Goal: Transaction & Acquisition: Purchase product/service

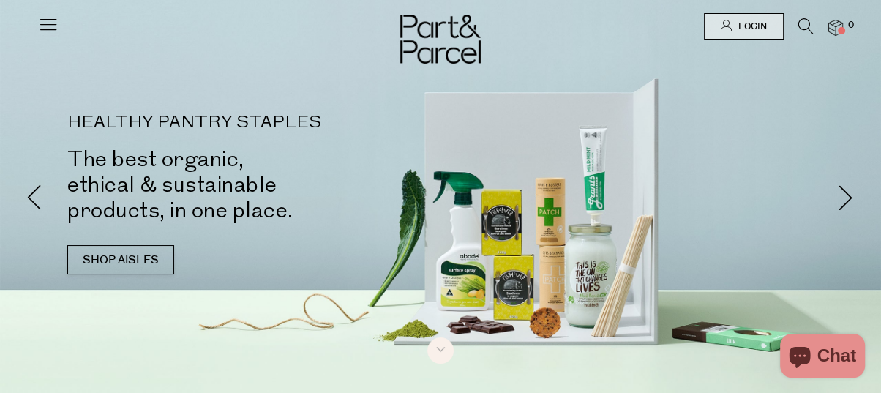
click at [432, 37] on img at bounding box center [440, 39] width 81 height 49
click at [44, 18] on icon at bounding box center [48, 24] width 20 height 20
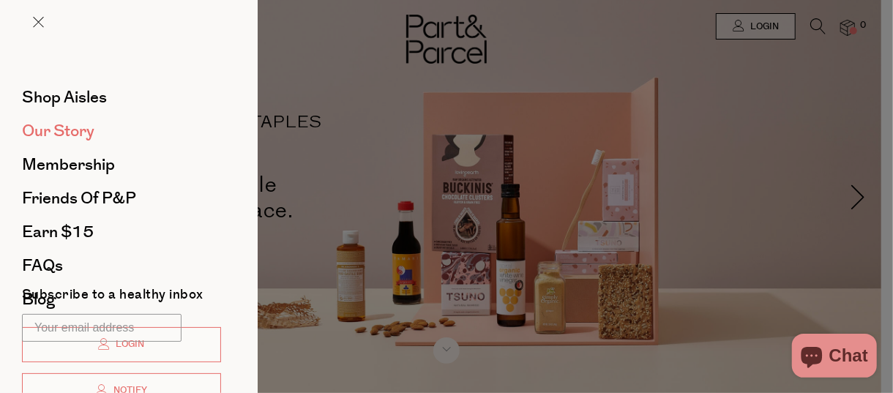
click at [52, 134] on span "Our Story" at bounding box center [58, 130] width 72 height 23
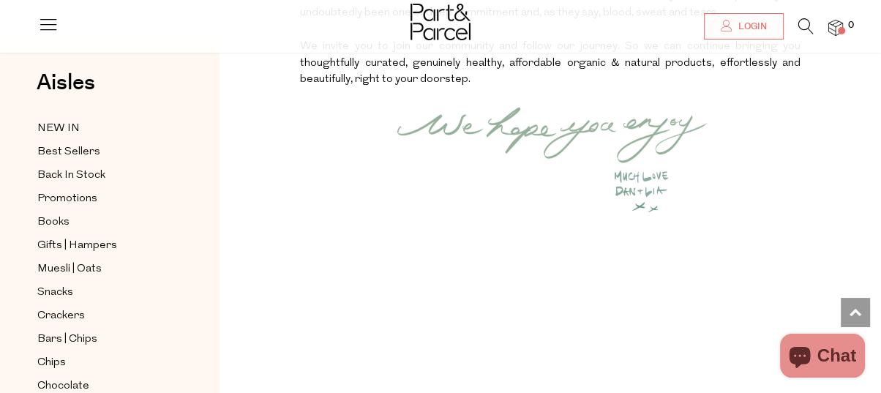
scroll to position [1870, 0]
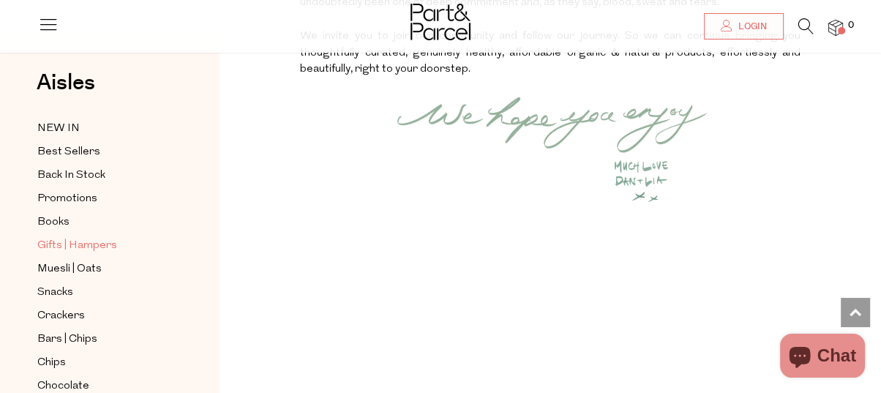
click at [59, 244] on span "Gifts | Hampers" at bounding box center [77, 246] width 80 height 18
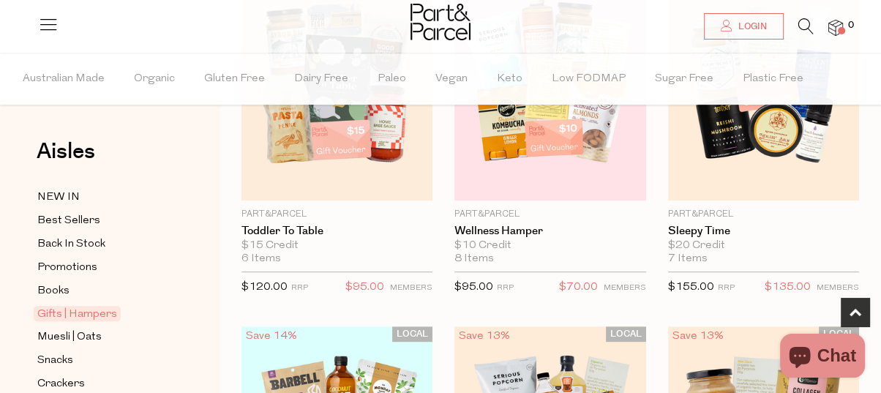
scroll to position [732, 0]
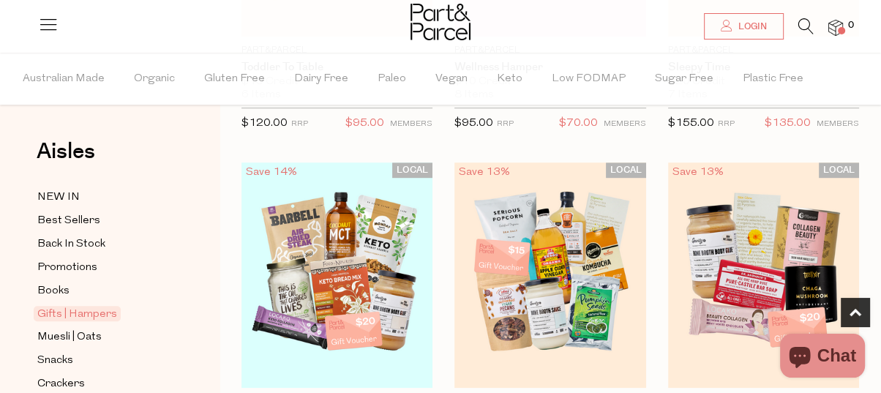
click at [449, 23] on img at bounding box center [441, 22] width 60 height 37
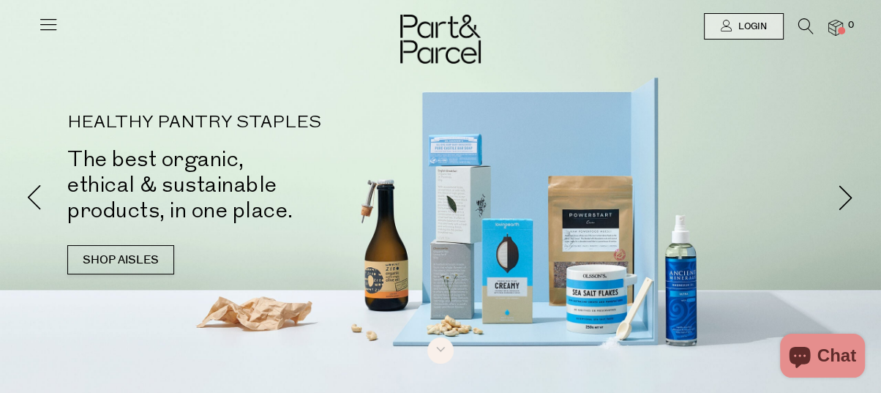
click at [56, 23] on icon at bounding box center [48, 24] width 20 height 20
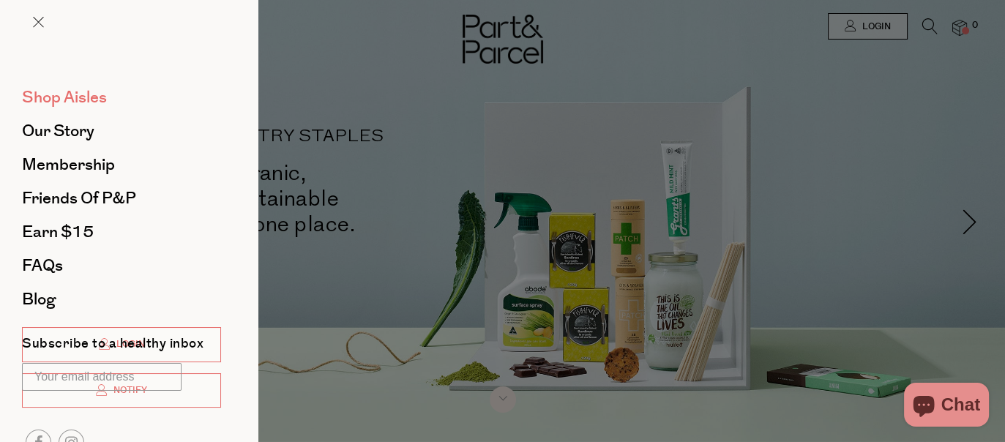
drag, startPoint x: 784, startPoint y: 1, endPoint x: 65, endPoint y: 96, distance: 724.9
click at [65, 96] on span "Shop Aisles" at bounding box center [64, 97] width 85 height 23
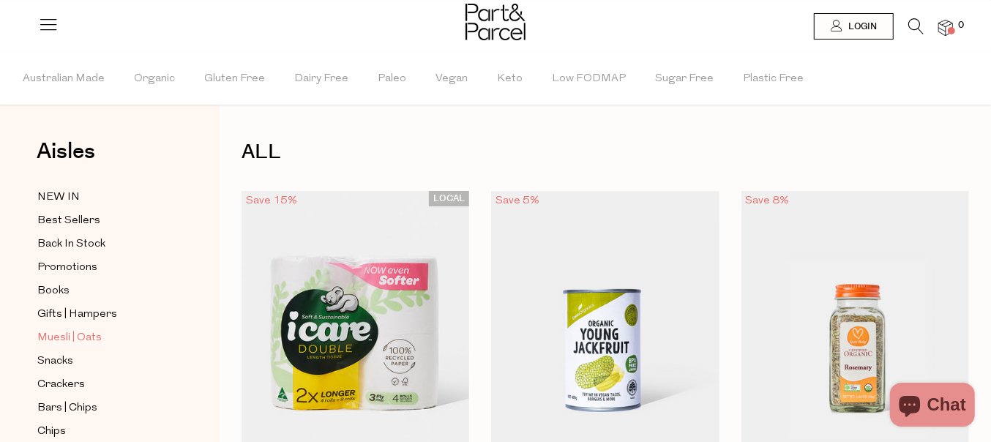
click at [59, 329] on span "Muesli | Oats" at bounding box center [69, 338] width 64 height 18
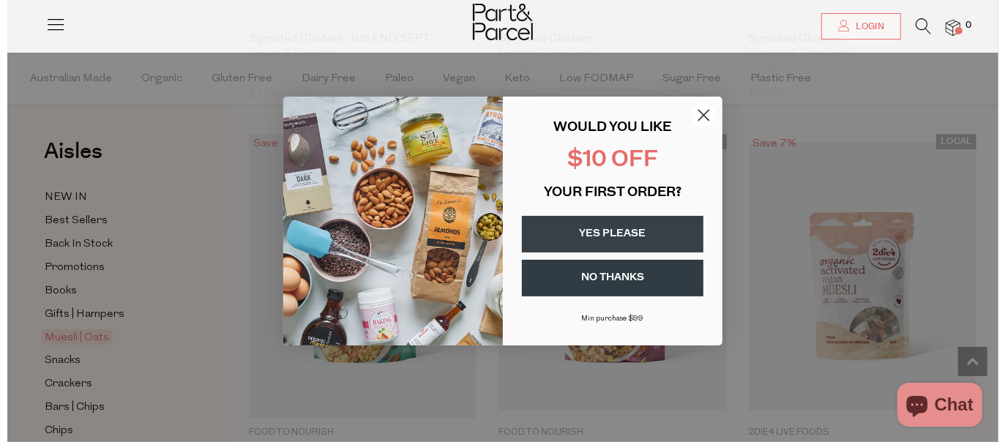
scroll to position [2868, 0]
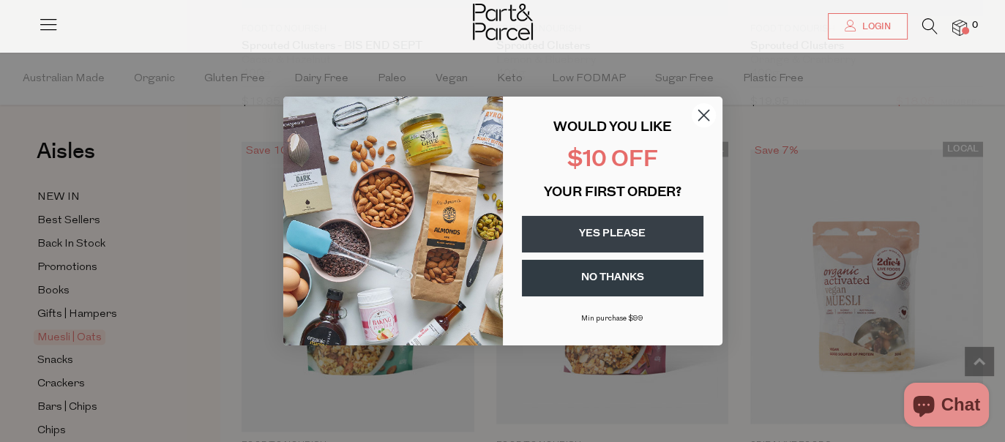
click at [702, 114] on icon "Close dialog" at bounding box center [703, 116] width 10 height 10
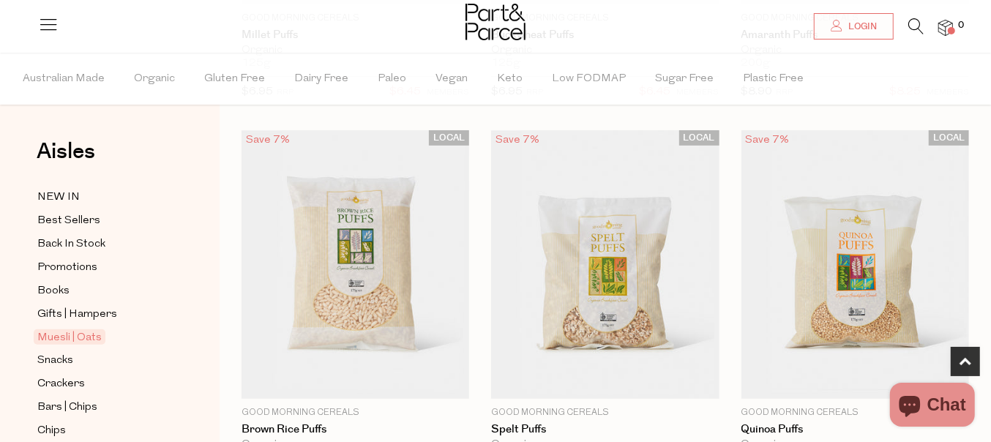
scroll to position [549, 0]
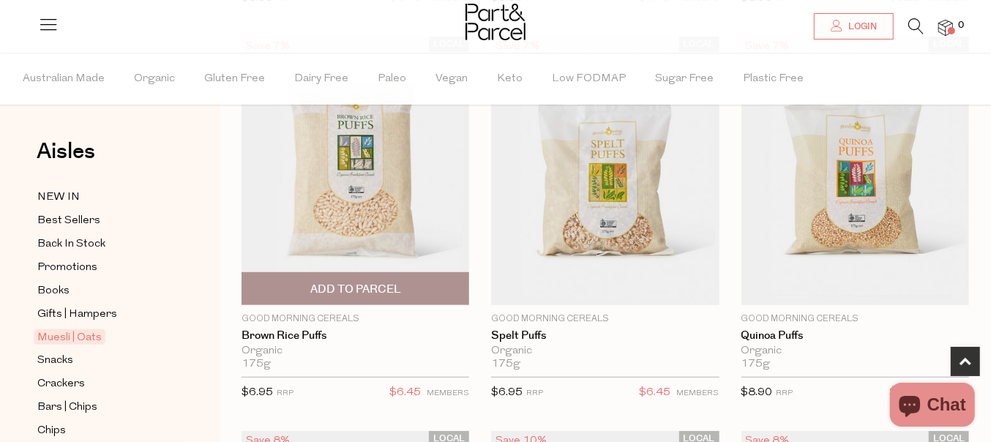
click at [354, 151] on img at bounding box center [356, 171] width 228 height 269
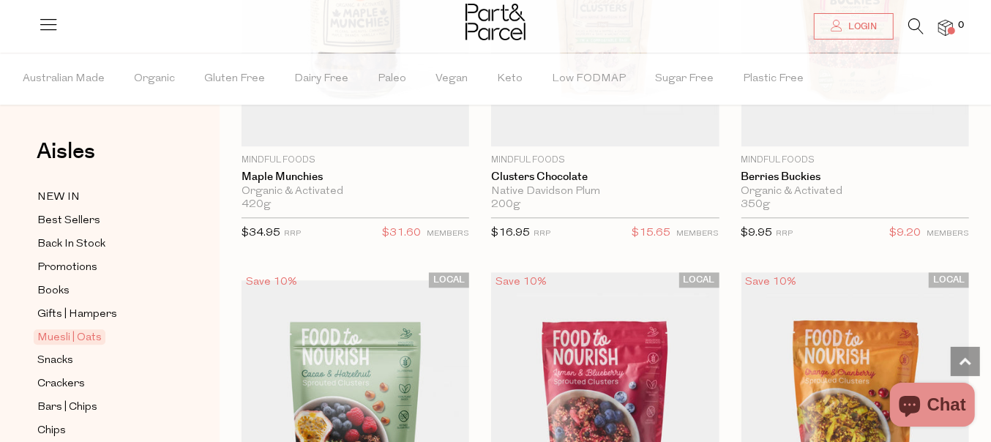
scroll to position [2287, 0]
